Goal: Find specific page/section: Find specific page/section

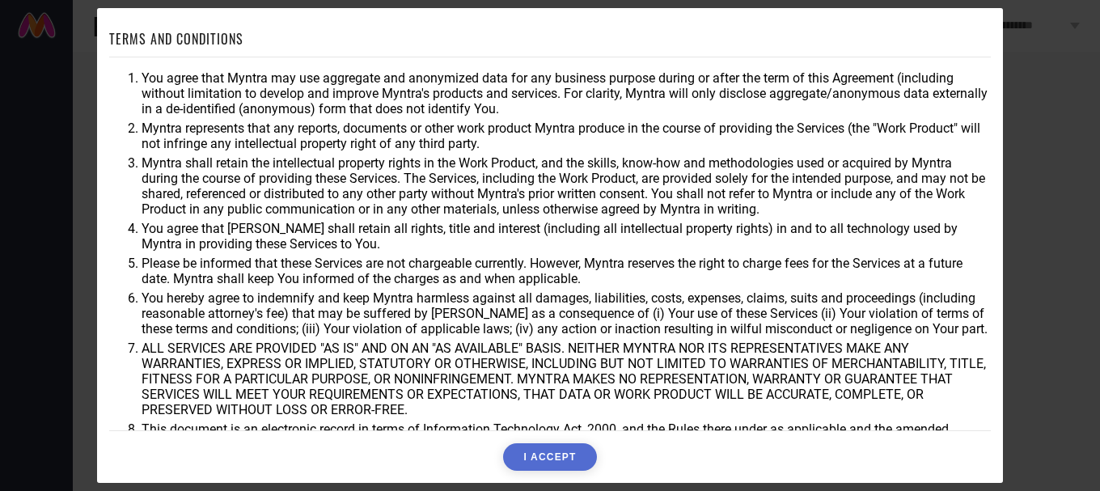
scroll to position [66, 0]
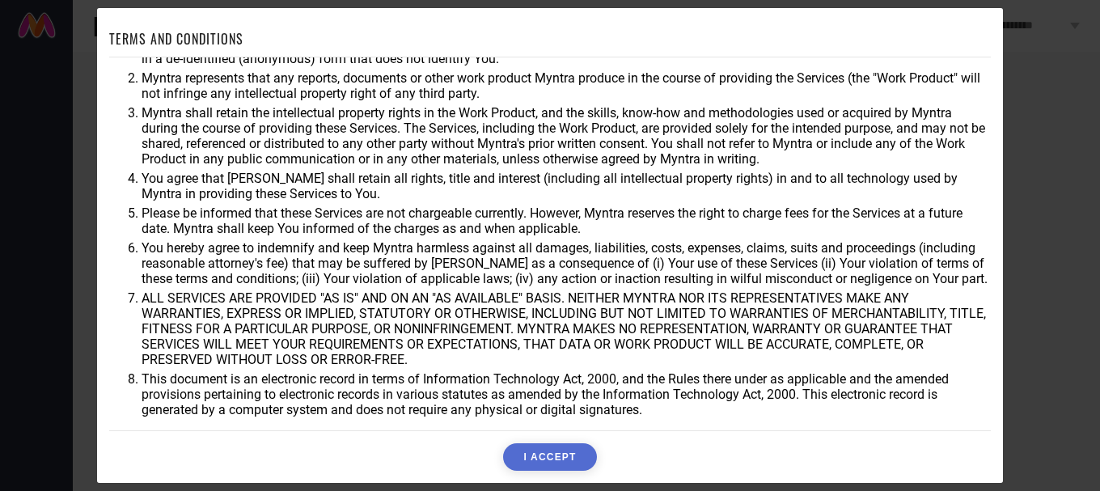
click at [552, 454] on button "I ACCEPT" at bounding box center [549, 456] width 93 height 27
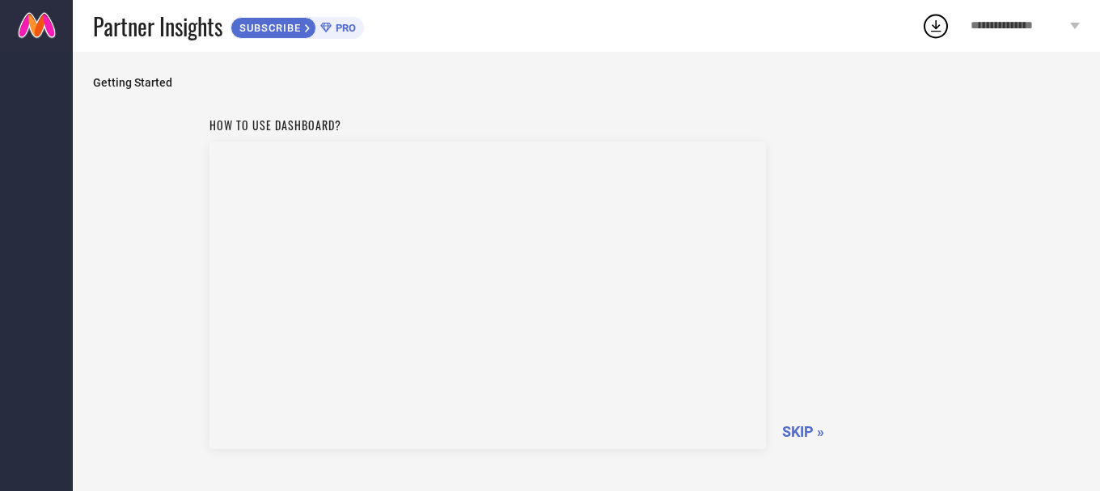
click at [798, 435] on span "SKIP »" at bounding box center [803, 431] width 42 height 17
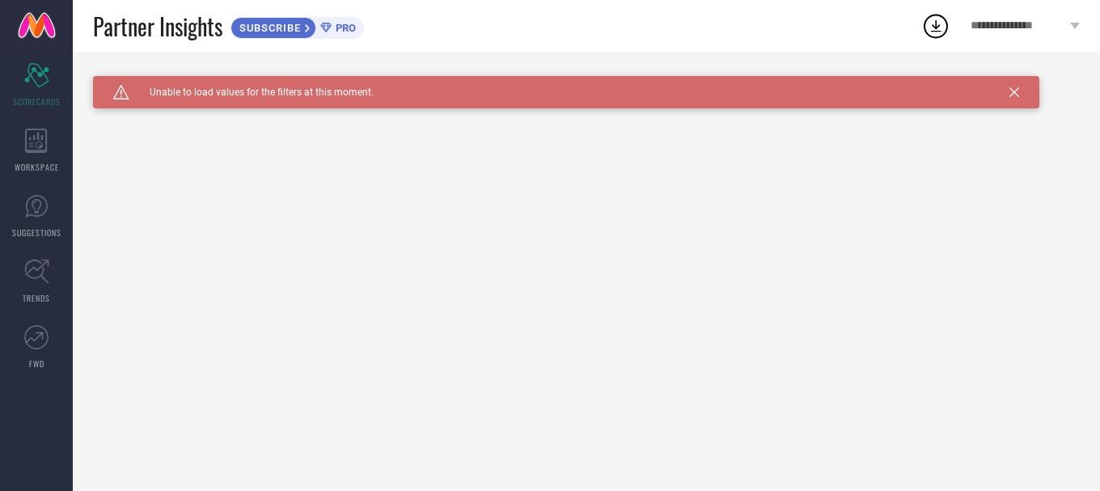
click at [345, 29] on span "PRO" at bounding box center [344, 28] width 24 height 12
